Goal: Information Seeking & Learning: Learn about a topic

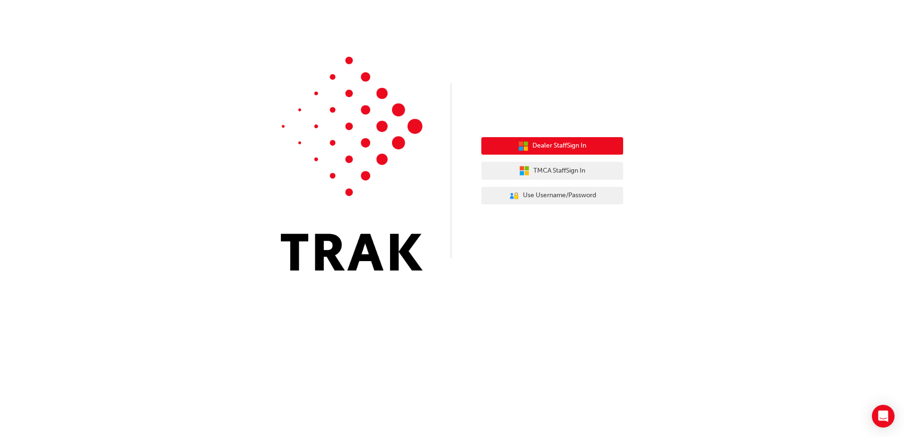
click at [537, 149] on span "Dealer Staff Sign In" at bounding box center [560, 145] width 54 height 11
click at [535, 146] on span "Dealer Staff Sign In" at bounding box center [560, 145] width 54 height 11
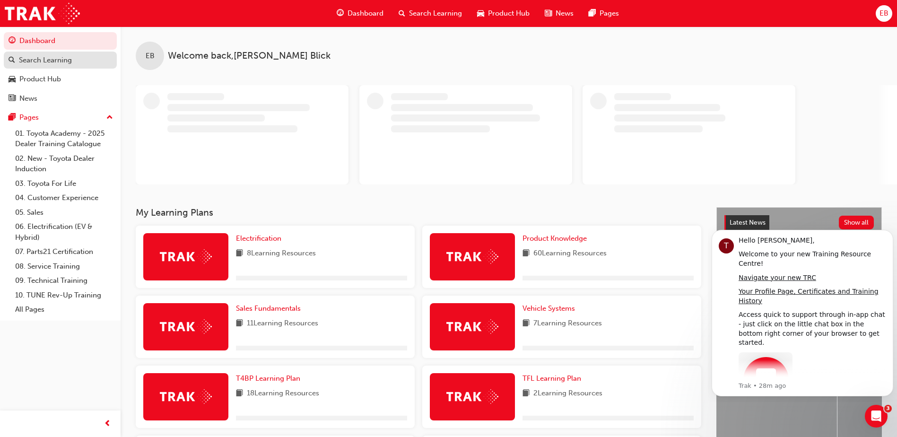
click at [43, 64] on div "Search Learning" at bounding box center [45, 60] width 53 height 11
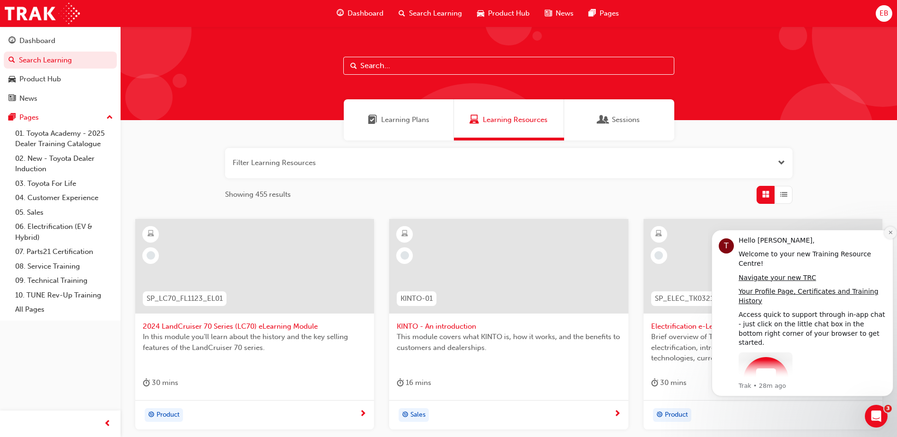
click at [891, 232] on icon "Dismiss notification" at bounding box center [890, 232] width 5 height 5
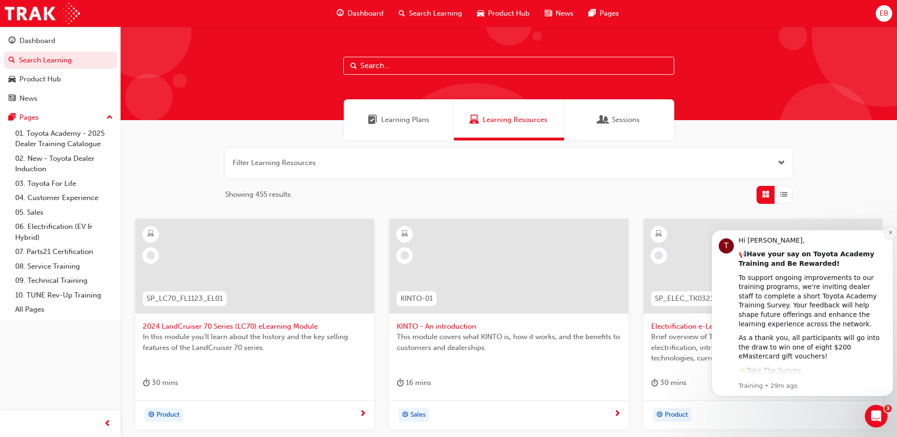
click at [888, 232] on icon "Dismiss notification" at bounding box center [890, 232] width 5 height 5
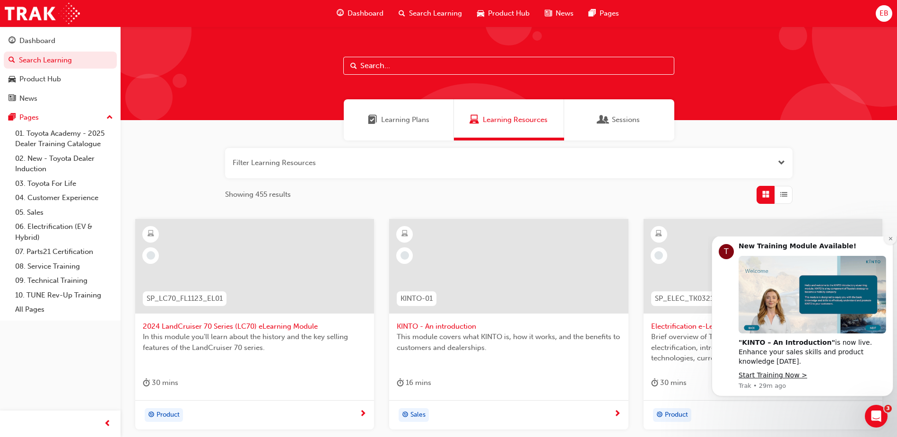
click at [892, 241] on icon "Dismiss notification" at bounding box center [890, 238] width 5 height 5
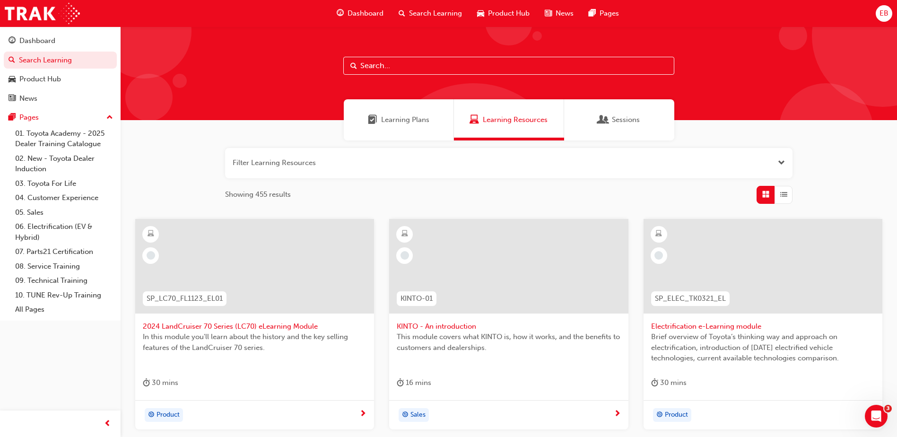
click at [428, 14] on span "Search Learning" at bounding box center [435, 13] width 53 height 11
click at [393, 69] on input "text" at bounding box center [508, 66] width 331 height 18
click at [381, 60] on input "text" at bounding box center [508, 66] width 331 height 18
type input "n"
type input "induction"
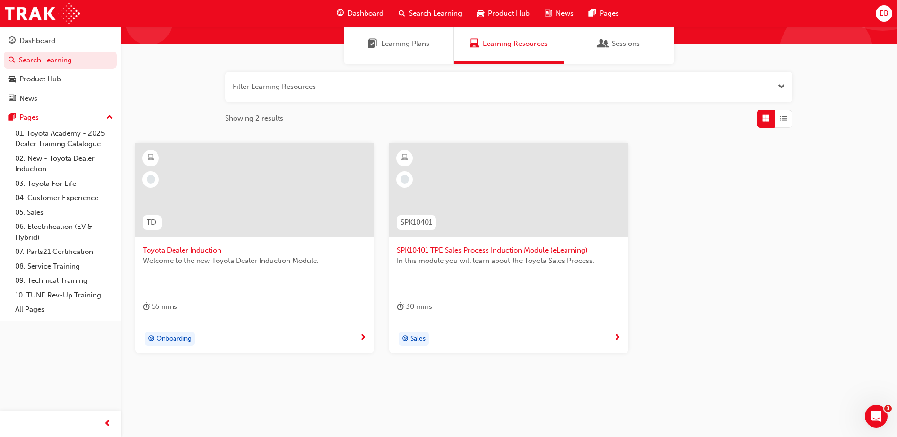
scroll to position [84, 0]
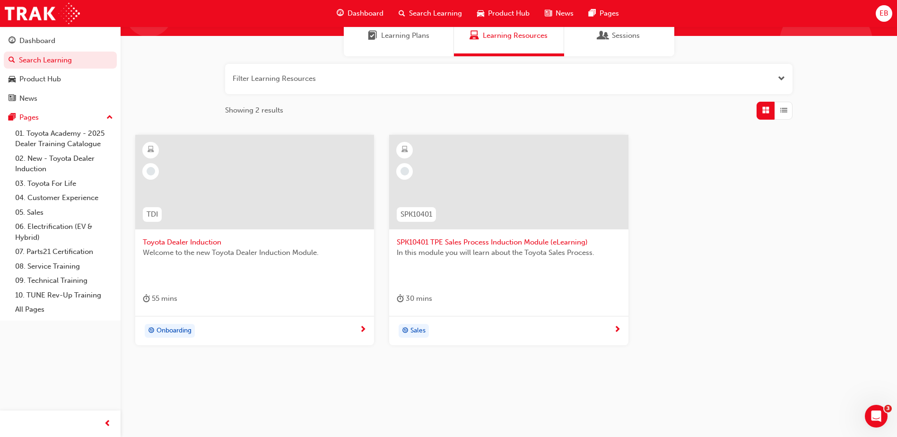
drag, startPoint x: 348, startPoint y: 69, endPoint x: 311, endPoint y: 71, distance: 36.9
click at [311, 71] on button "button" at bounding box center [509, 79] width 568 height 30
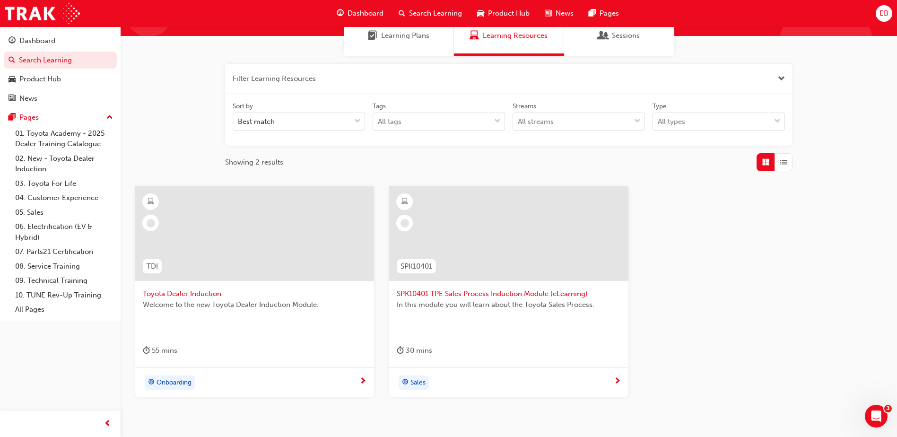
drag, startPoint x: 329, startPoint y: 79, endPoint x: 235, endPoint y: 74, distance: 93.8
click at [235, 74] on button "button" at bounding box center [509, 79] width 568 height 30
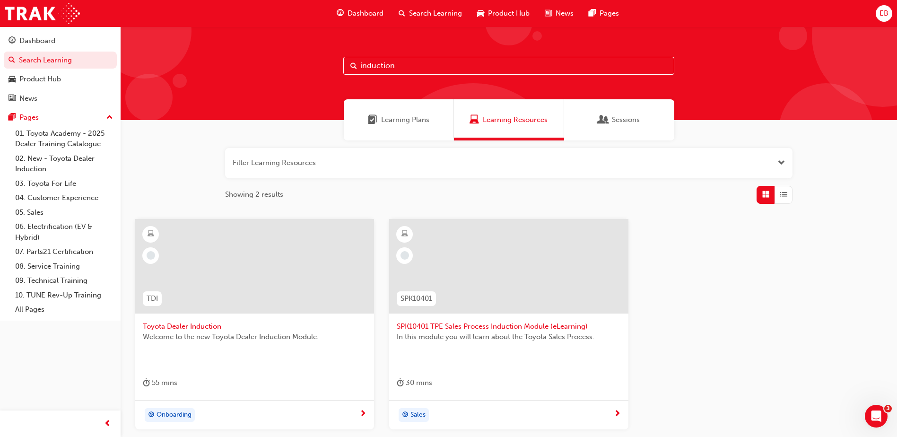
drag, startPoint x: 410, startPoint y: 66, endPoint x: 396, endPoint y: 65, distance: 13.8
click at [396, 65] on input "induction" at bounding box center [508, 66] width 331 height 18
drag, startPoint x: 422, startPoint y: 68, endPoint x: 306, endPoint y: 68, distance: 116.4
click at [306, 68] on div "induction" at bounding box center [509, 73] width 777 height 94
drag, startPoint x: 404, startPoint y: 66, endPoint x: 311, endPoint y: 58, distance: 94.0
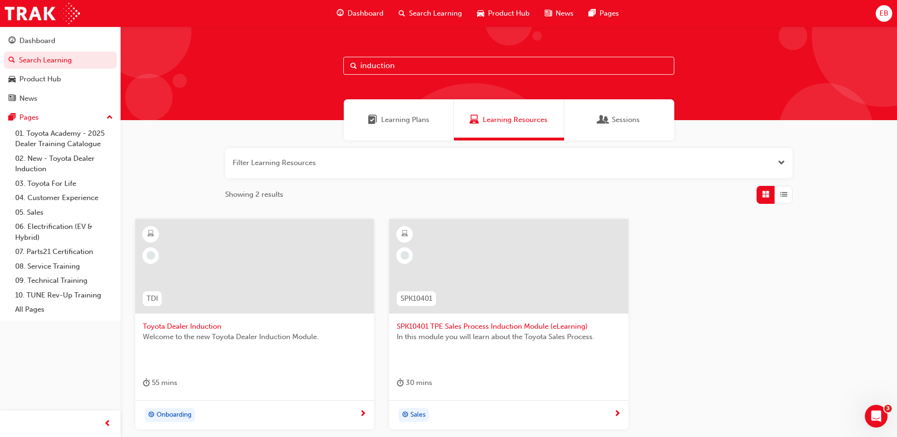
click at [311, 58] on div "induction" at bounding box center [509, 73] width 777 height 94
paste input "Australian Consumer Law"
drag, startPoint x: 392, startPoint y: 62, endPoint x: 318, endPoint y: 66, distance: 73.9
click at [300, 61] on div "induction" at bounding box center [509, 73] width 777 height 94
type input "Australian Consumer Law"
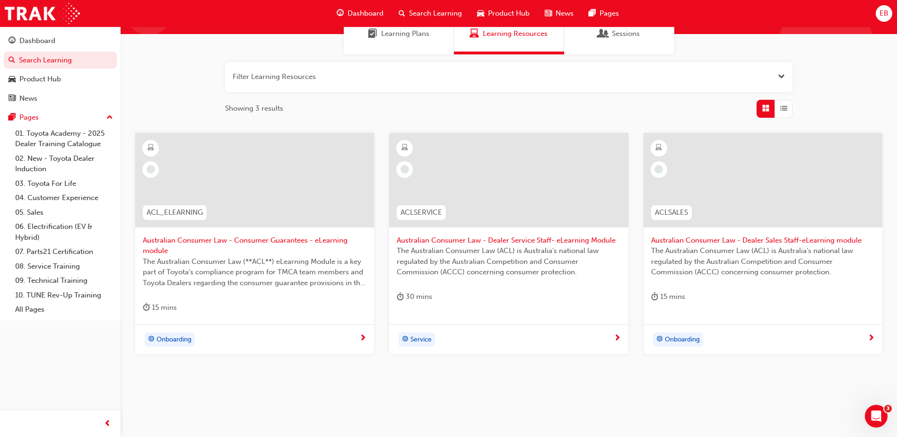
scroll to position [95, 0]
